Goal: Transaction & Acquisition: Subscribe to service/newsletter

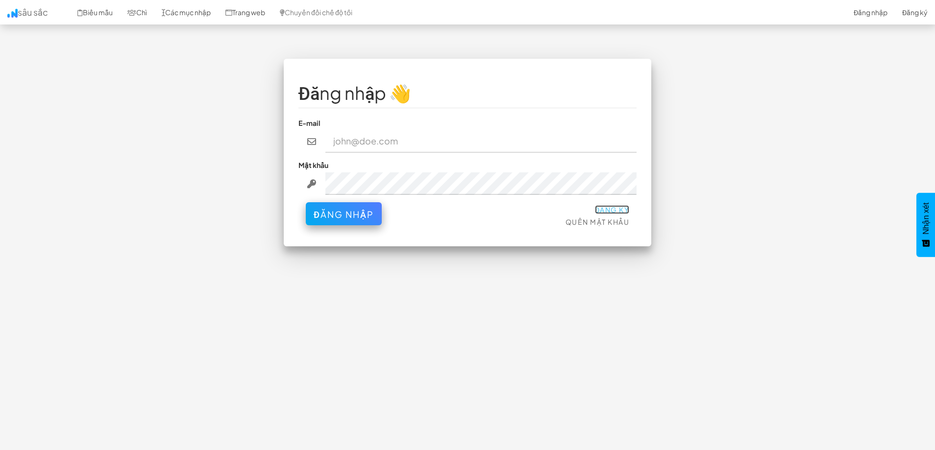
click at [611, 212] on font "Đăng ký" at bounding box center [612, 209] width 35 height 9
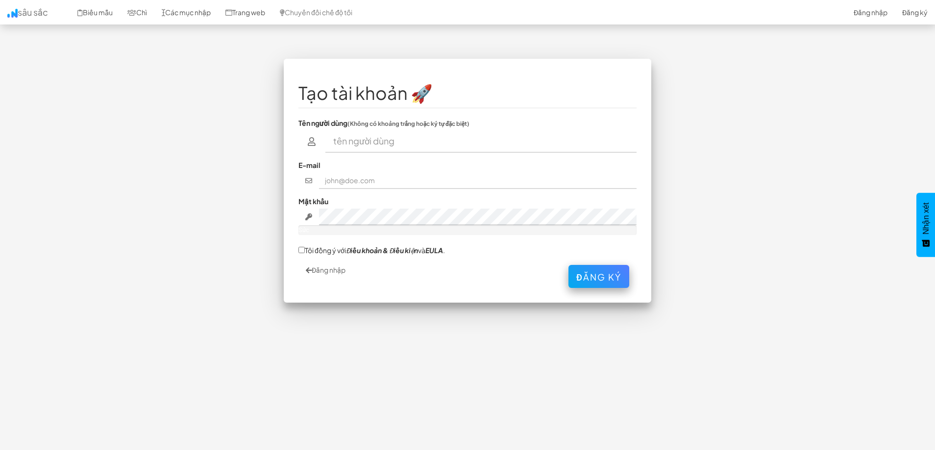
click at [402, 141] on input "text" at bounding box center [481, 141] width 312 height 23
type input "[PERSON_NAME]"
click at [381, 185] on input "text" at bounding box center [478, 180] width 318 height 17
type input "danque90@gmail.com"
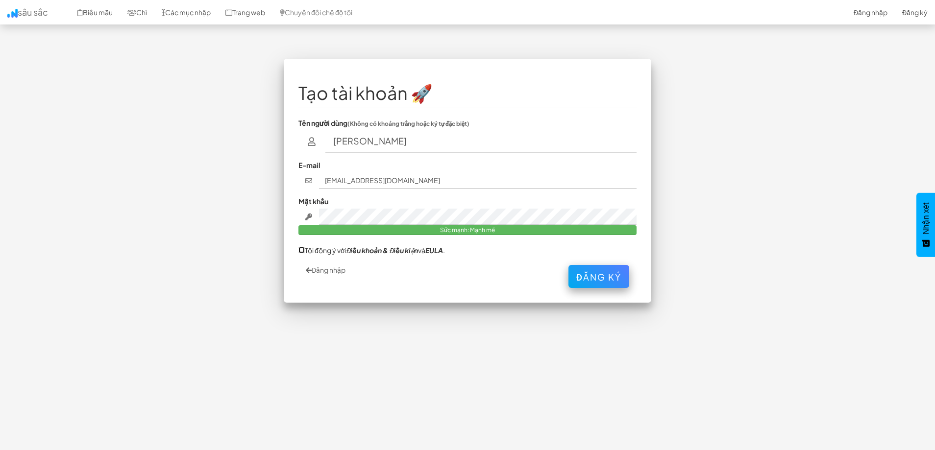
drag, startPoint x: 299, startPoint y: 250, endPoint x: 306, endPoint y: 258, distance: 10.5
click at [299, 250] on input "Tôi đồng ý với Điều khoản & Điều kiện và EULA ." at bounding box center [301, 250] width 6 height 6
checkbox input "true"
click at [603, 278] on font "Đăng ký" at bounding box center [598, 274] width 45 height 11
drag, startPoint x: 347, startPoint y: 143, endPoint x: 258, endPoint y: 141, distance: 89.2
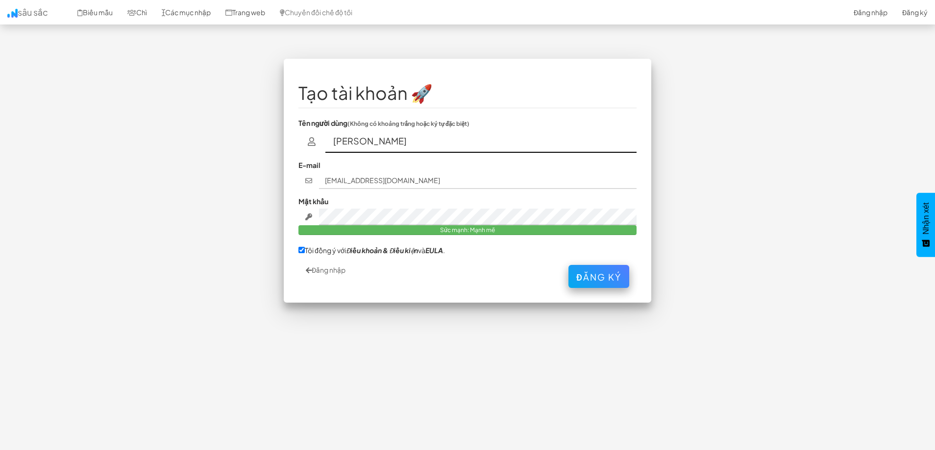
click at [254, 141] on div "Tạo tài khoản 🚀 Tên người dùng (Không có khoảng trắng hoặc ký tự đặc biệt) Quế …" at bounding box center [467, 186] width 573 height 254
type input "danque90"
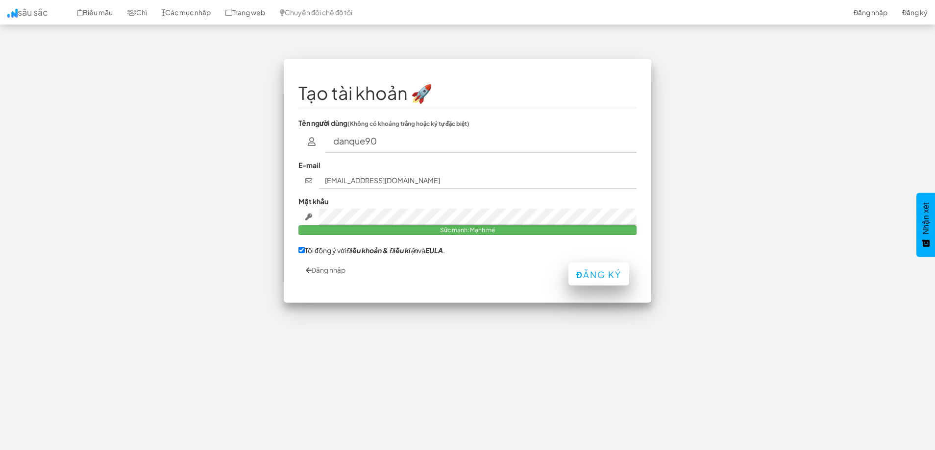
click at [600, 287] on div "Đăng nhập Đăng ký" at bounding box center [467, 276] width 338 height 23
click at [604, 280] on button "Đăng ký" at bounding box center [598, 274] width 61 height 23
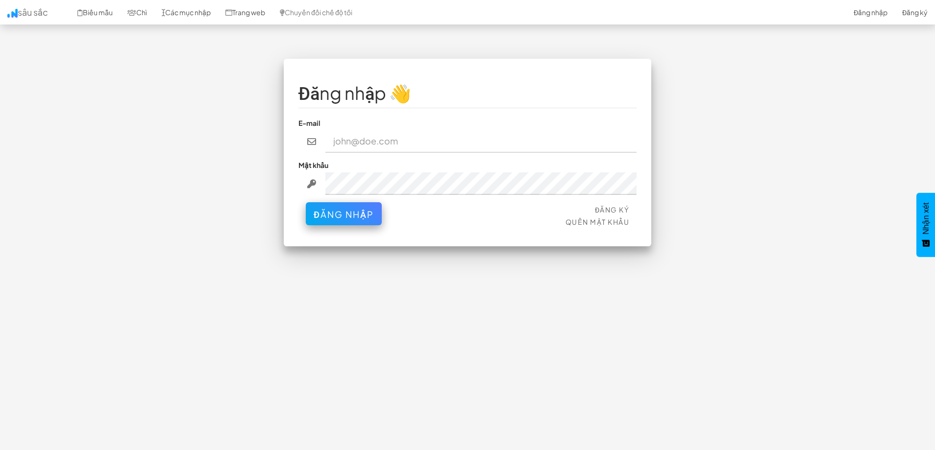
click at [416, 146] on input "email" at bounding box center [481, 141] width 312 height 23
type input "[EMAIL_ADDRESS][DOMAIN_NAME]"
click at [346, 220] on button "Đăng nhập" at bounding box center [344, 211] width 76 height 23
click at [371, 146] on input "email" at bounding box center [481, 141] width 312 height 23
type input "[EMAIL_ADDRESS][DOMAIN_NAME]"
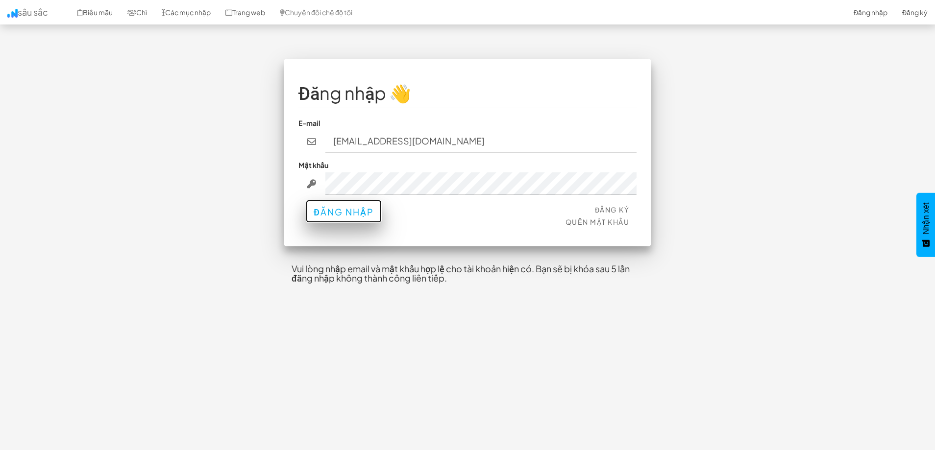
click at [335, 210] on font "Đăng nhập" at bounding box center [344, 211] width 60 height 11
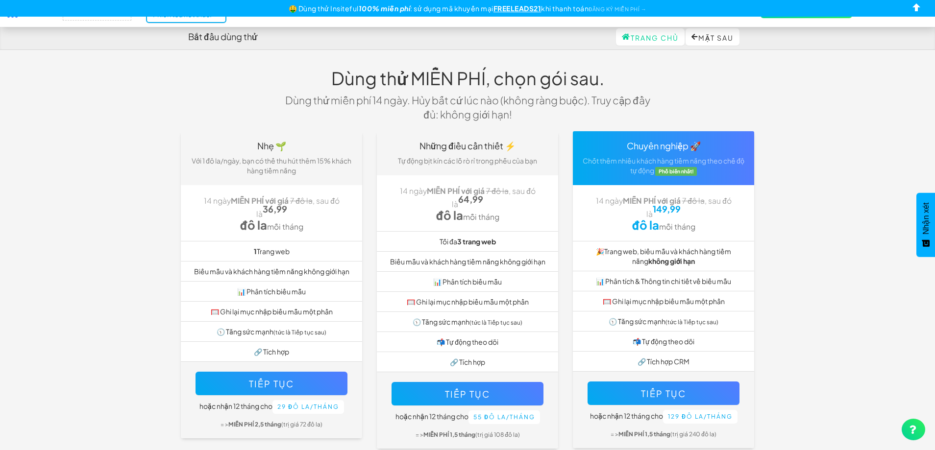
click at [231, 37] on font "Bắt đầu dùng thử" at bounding box center [222, 36] width 69 height 11
click at [442, 74] on font "Dùng thử MIỄN PHÍ, chọn gói sau." at bounding box center [467, 78] width 273 height 22
click at [210, 18] on font "Phiên tòa kết thúc! →" at bounding box center [186, 14] width 67 height 9
click at [508, 9] on font "FREELEADS21" at bounding box center [517, 8] width 48 height 9
click at [445, 10] on font ": sử dụng mã khuyến mại" at bounding box center [451, 8] width 83 height 9
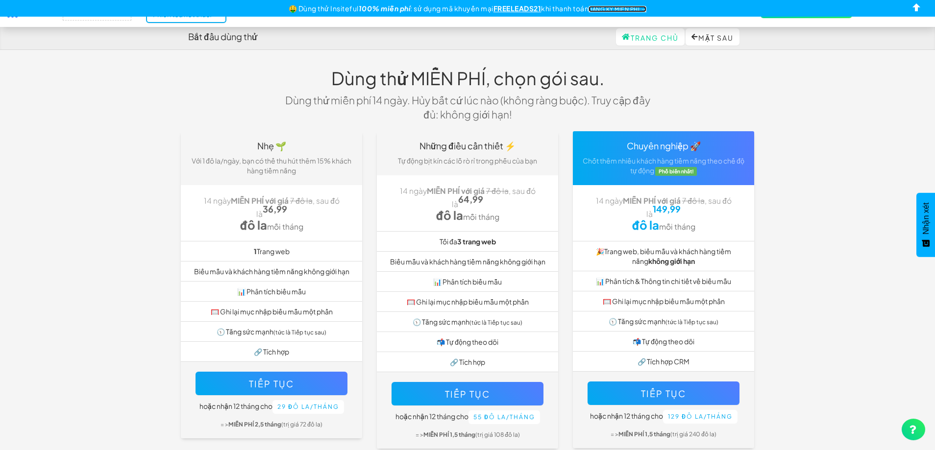
click at [608, 7] on font "ĐĂNG KÝ MIỄN PHÍ →" at bounding box center [617, 9] width 58 height 6
click at [916, 9] on input "checkbox" at bounding box center [916, 9] width 15 height 15
checkbox input "true"
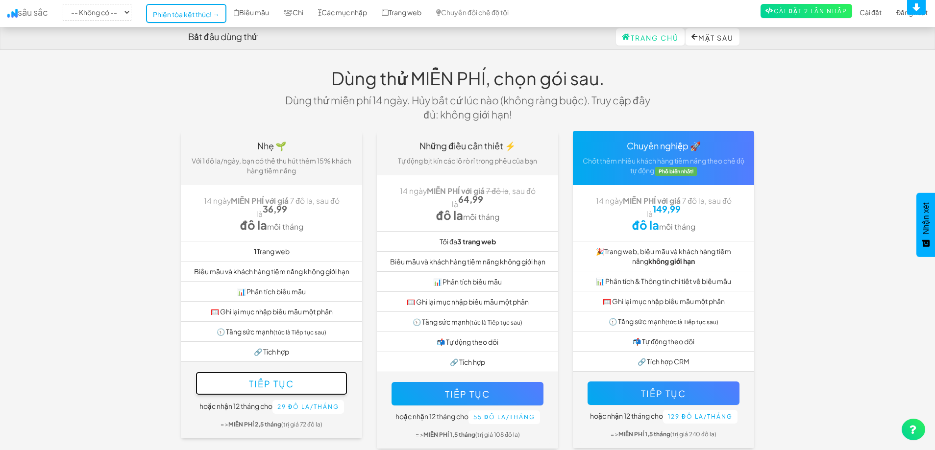
click at [285, 375] on button "Tiếp tục" at bounding box center [271, 383] width 152 height 23
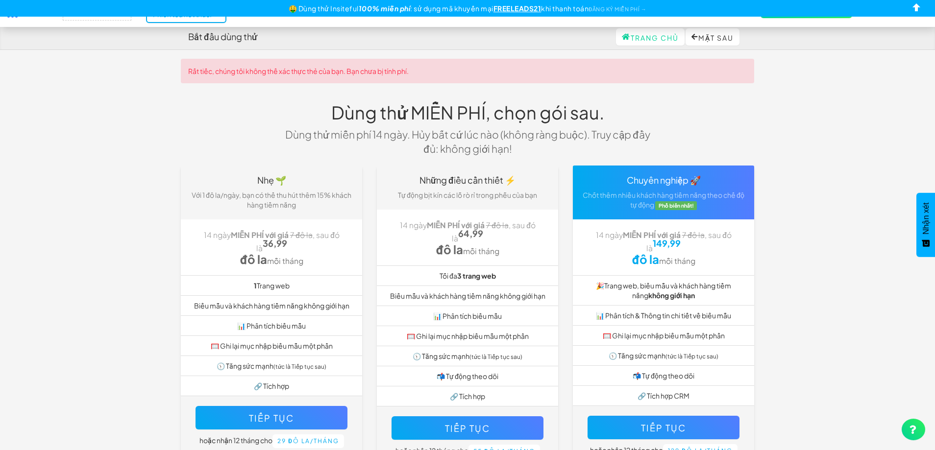
click at [520, 8] on font "FREELEADS21" at bounding box center [517, 8] width 48 height 9
click at [619, 7] on font "ĐĂNG KÝ MIỄN PHÍ →" at bounding box center [617, 9] width 58 height 6
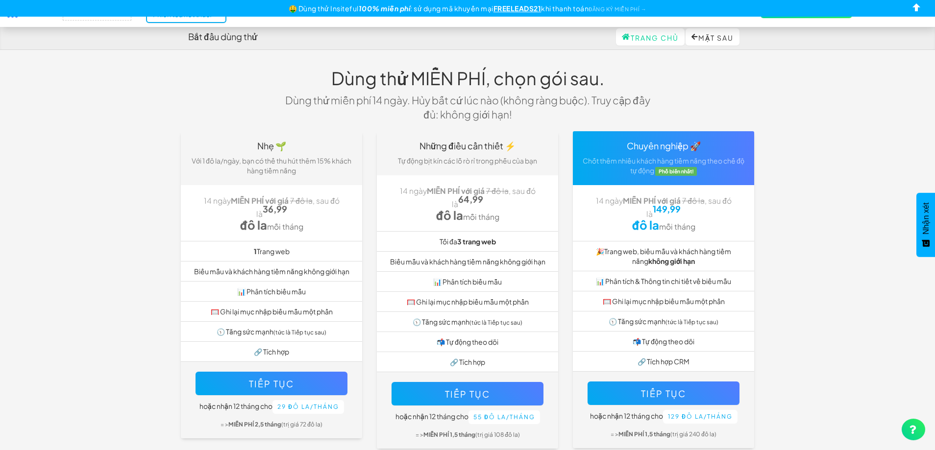
click at [427, 81] on font "Dùng thử MIỄN PHÍ, chọn gói sau." at bounding box center [467, 78] width 273 height 22
click at [257, 42] on div "Bắt đầu dùng thử" at bounding box center [222, 37] width 69 height 20
click at [630, 39] on font "Trang chủ" at bounding box center [654, 37] width 48 height 9
click at [738, 35] on button "Mặt sau" at bounding box center [712, 36] width 54 height 17
click at [911, 14] on input "checkbox" at bounding box center [916, 9] width 15 height 15
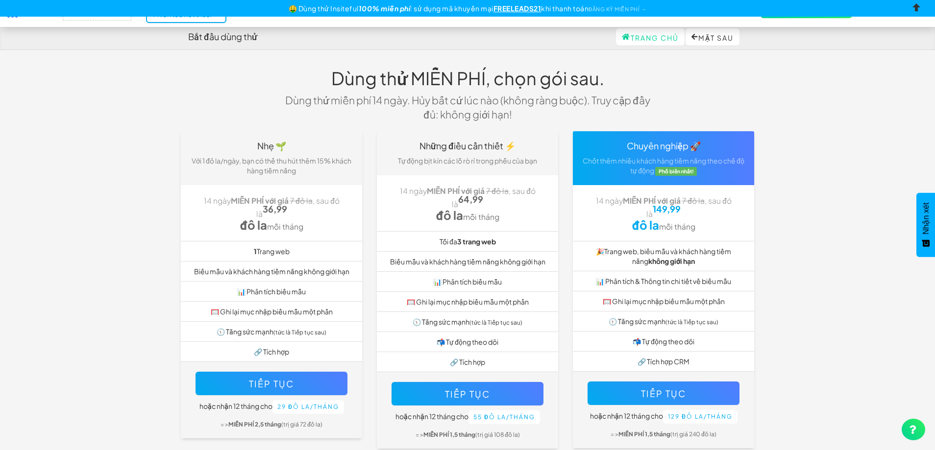
checkbox input "true"
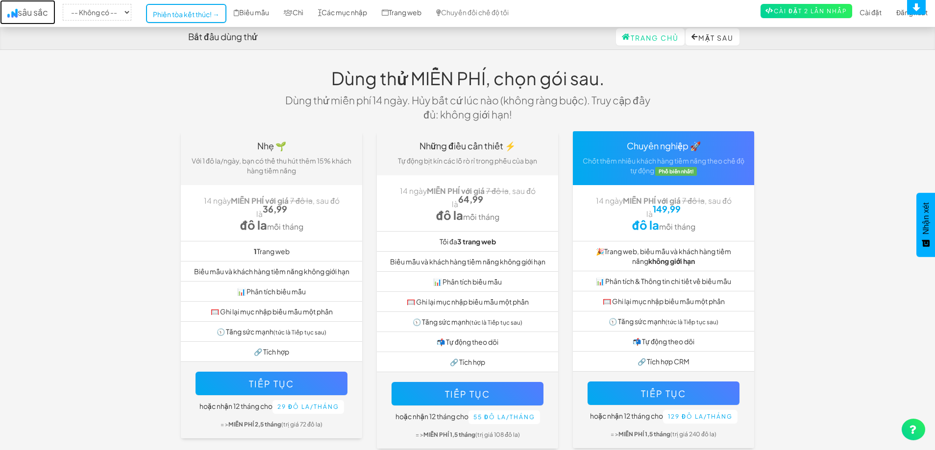
click at [42, 12] on font "sâu sắc" at bounding box center [33, 11] width 30 height 11
